Goal: Task Accomplishment & Management: Manage account settings

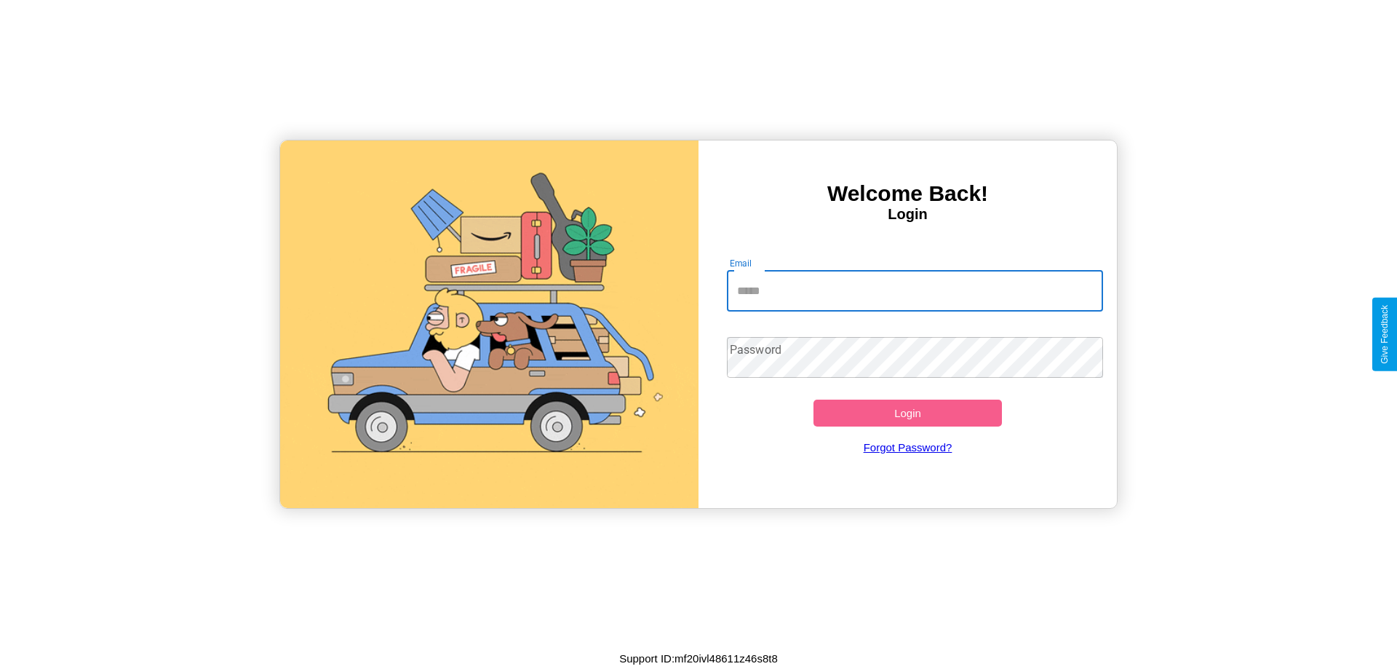
click at [914, 290] on input "Email" at bounding box center [915, 291] width 377 height 41
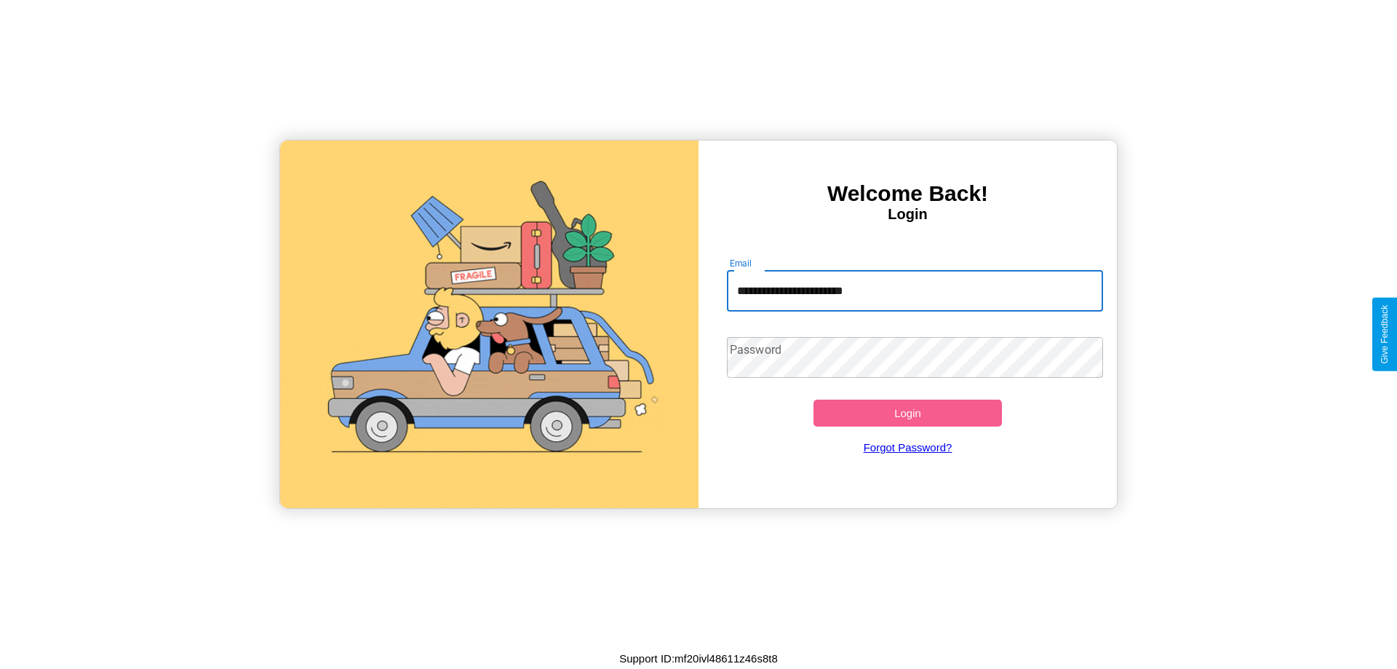
type input "**********"
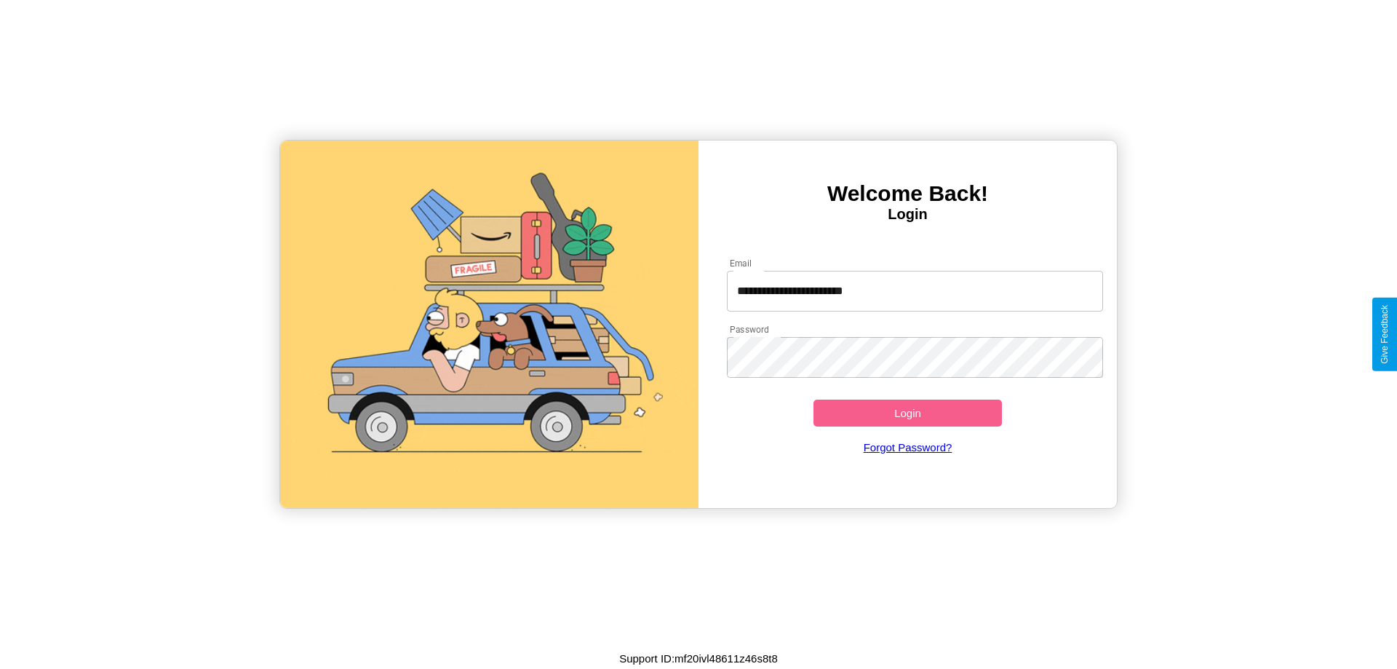
click at [907, 412] on button "Login" at bounding box center [907, 412] width 188 height 27
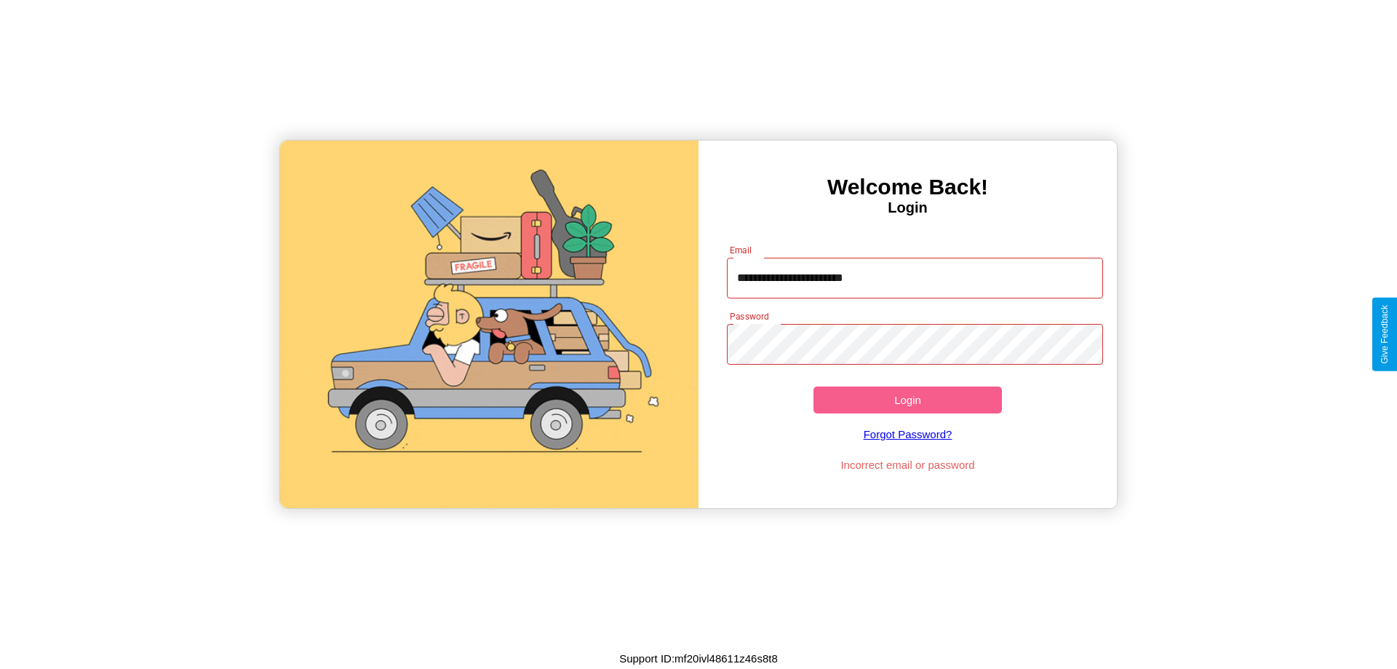
click at [907, 399] on button "Login" at bounding box center [907, 399] width 188 height 27
